Goal: Check status: Check status

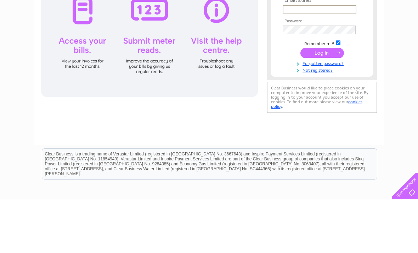
type input "Colwalk2010@hotmail.co.uk"
click at [322, 107] on input "submit" at bounding box center [323, 106] width 44 height 10
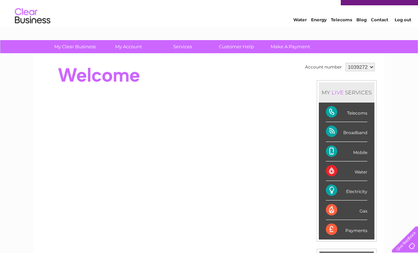
scroll to position [13, 0]
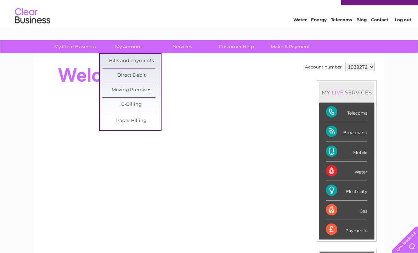
click at [120, 59] on link "Bills and Payments" at bounding box center [131, 61] width 58 height 14
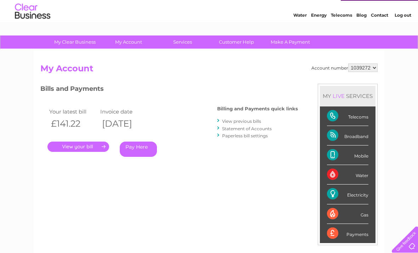
click at [72, 144] on link "." at bounding box center [79, 146] width 62 height 10
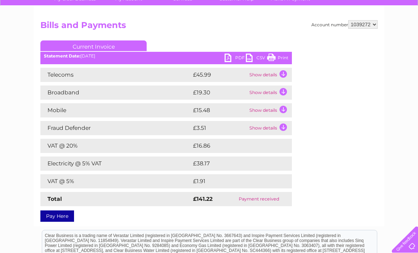
scroll to position [69, 0]
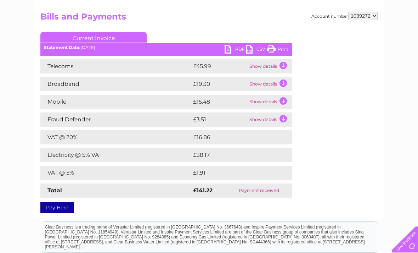
click at [282, 101] on td "Show details" at bounding box center [270, 102] width 44 height 14
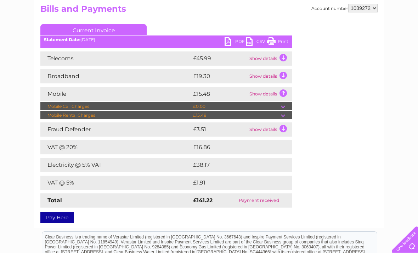
scroll to position [78, 0]
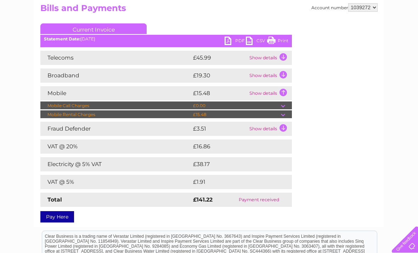
click at [285, 58] on td "Show details" at bounding box center [270, 58] width 44 height 14
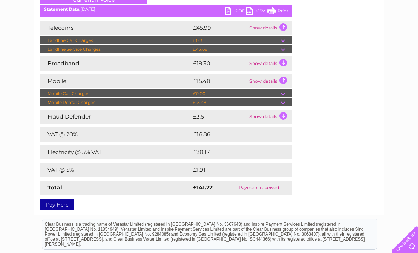
scroll to position [0, 0]
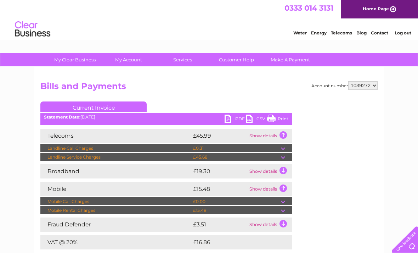
click at [391, 129] on div "My Clear Business Login Details My Details My Preferences Link Account My Accou…" at bounding box center [209, 248] width 418 height 391
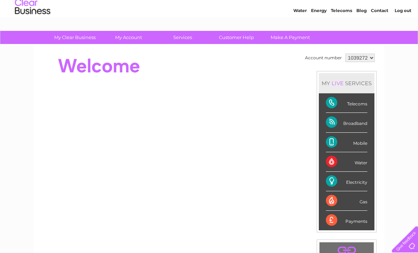
click at [362, 141] on div "Mobile" at bounding box center [346, 142] width 41 height 19
click at [356, 142] on div "Mobile" at bounding box center [346, 142] width 41 height 19
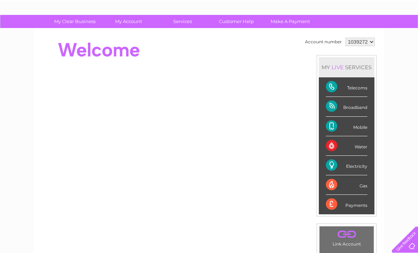
scroll to position [48, 0]
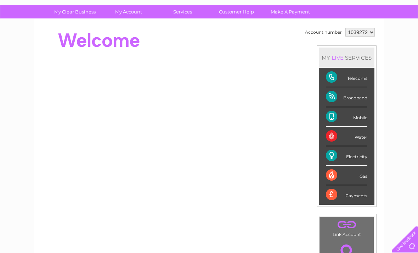
click at [359, 118] on div "Mobile" at bounding box center [346, 116] width 41 height 19
click at [356, 118] on div "Mobile" at bounding box center [346, 116] width 41 height 19
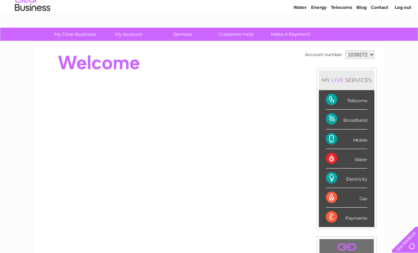
scroll to position [0, 0]
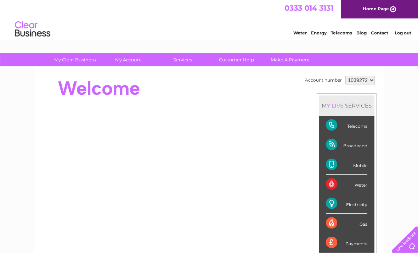
click at [404, 34] on link "Log out" at bounding box center [403, 32] width 17 height 5
